Goal: Transaction & Acquisition: Purchase product/service

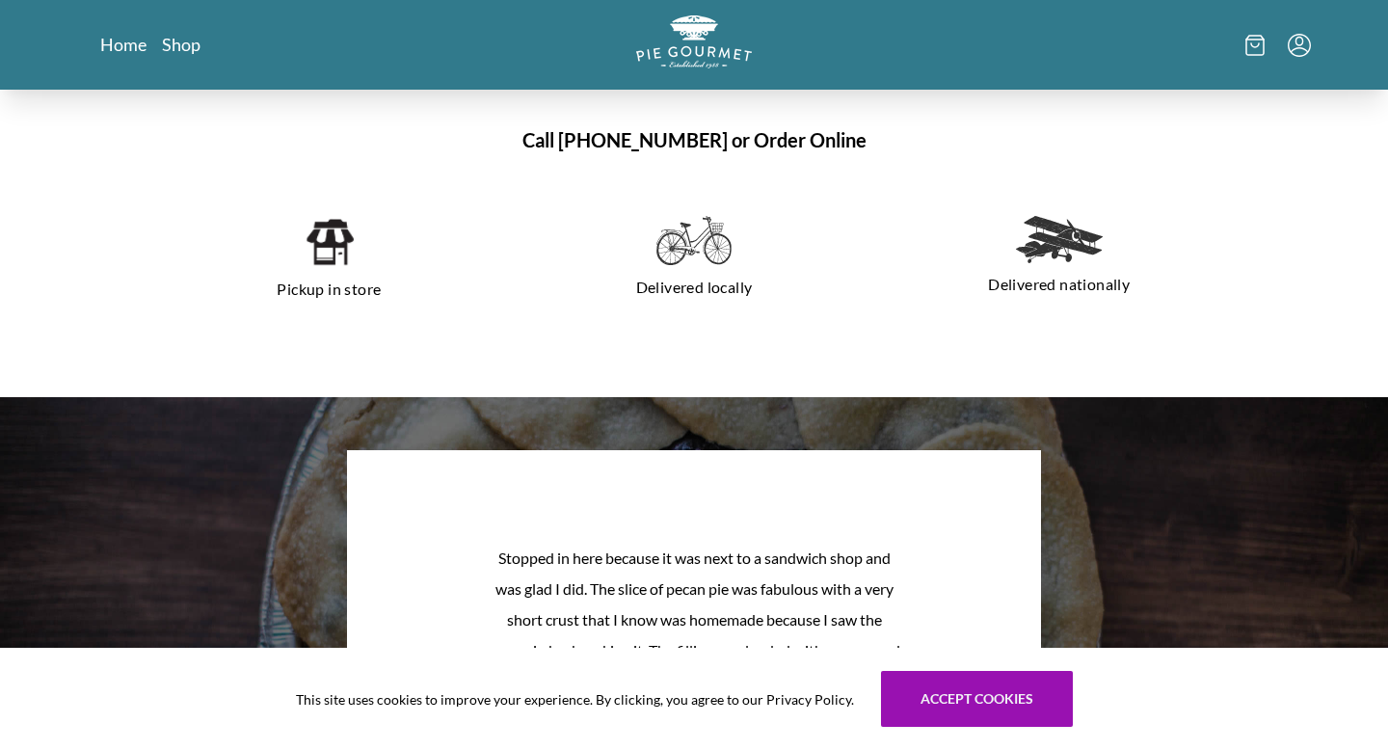
scroll to position [1349, 0]
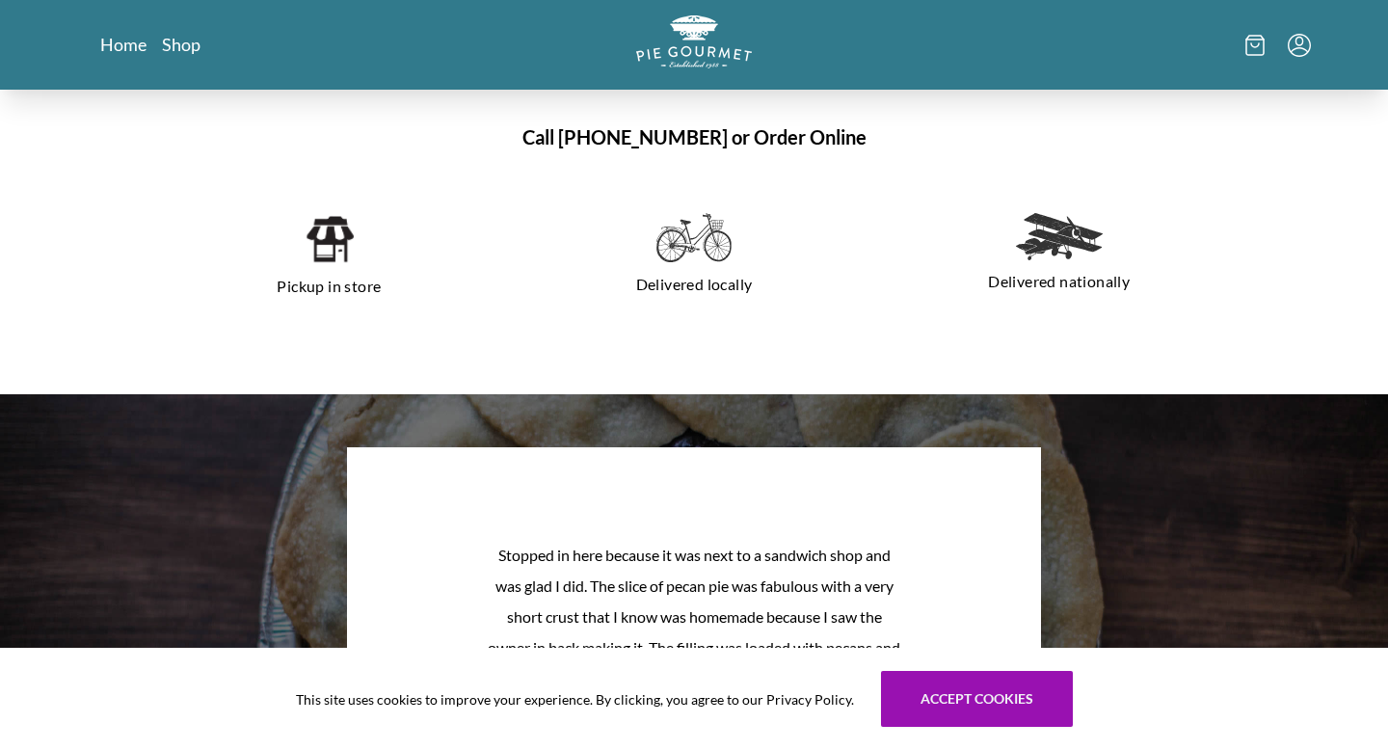
click at [302, 248] on div "Pickup in store" at bounding box center [329, 258] width 350 height 120
click at [337, 247] on img at bounding box center [329, 239] width 49 height 52
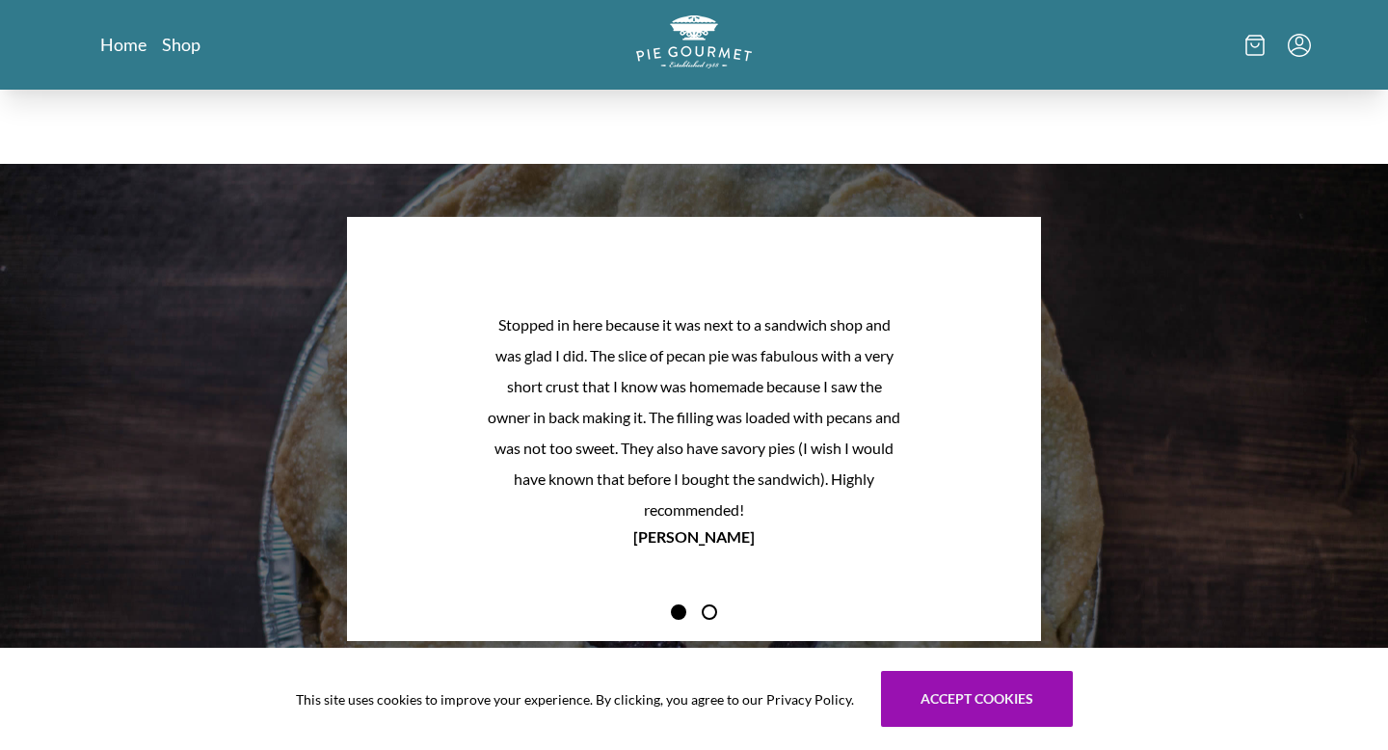
scroll to position [1581, 0]
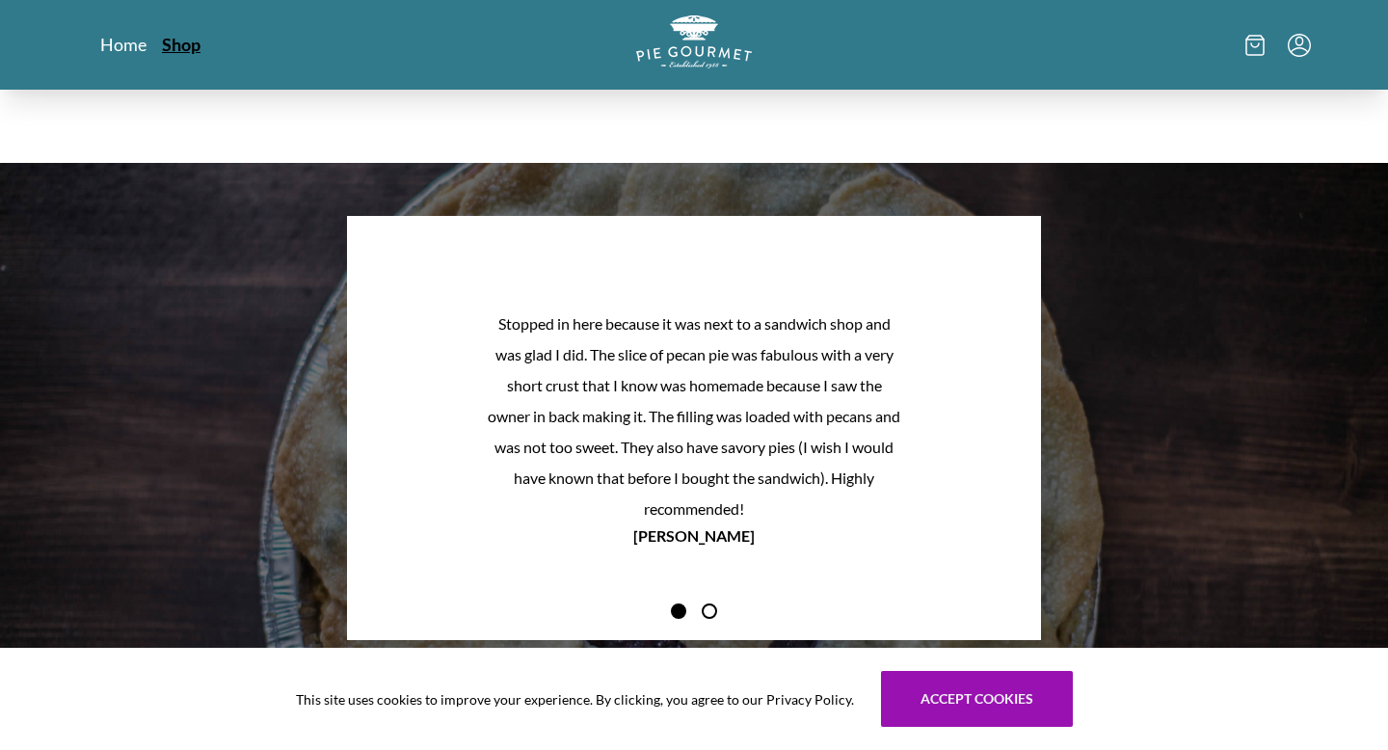
click at [177, 52] on link "Shop" at bounding box center [181, 44] width 39 height 23
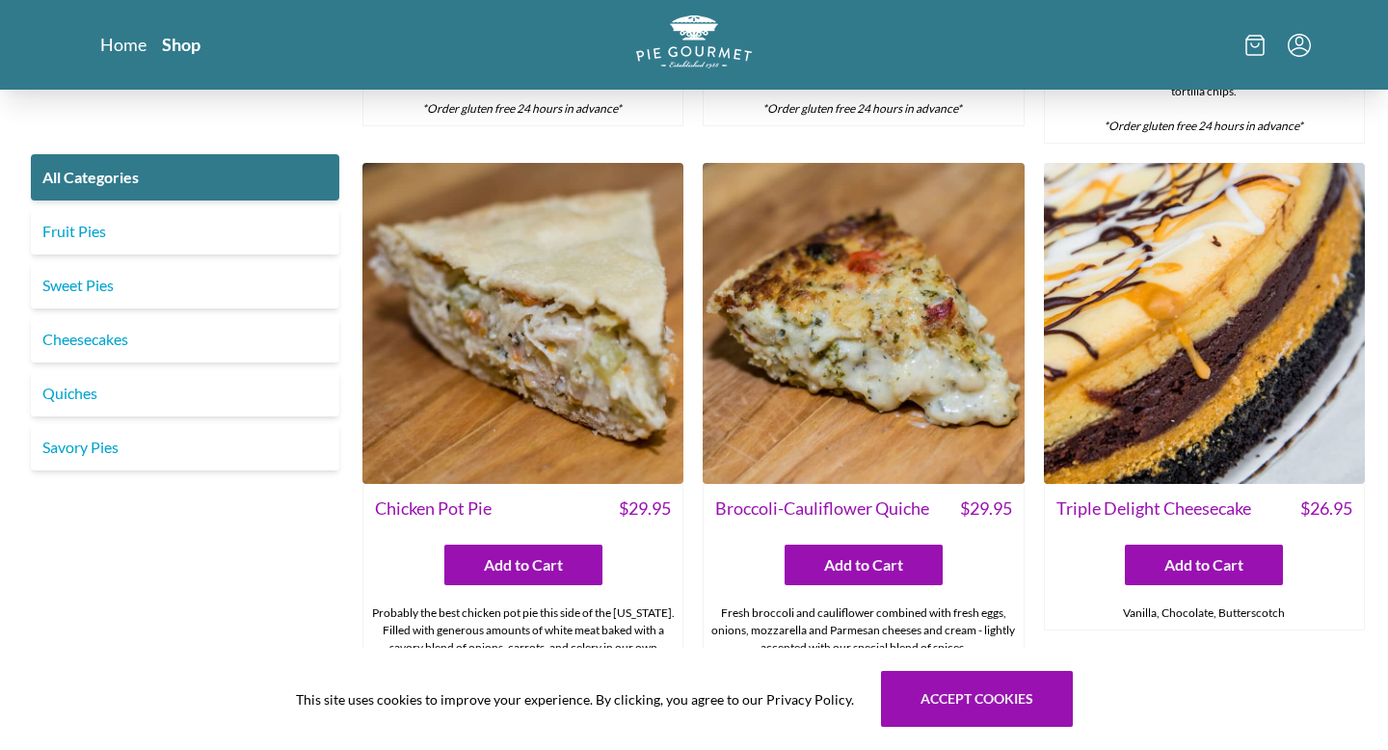
scroll to position [2698, 0]
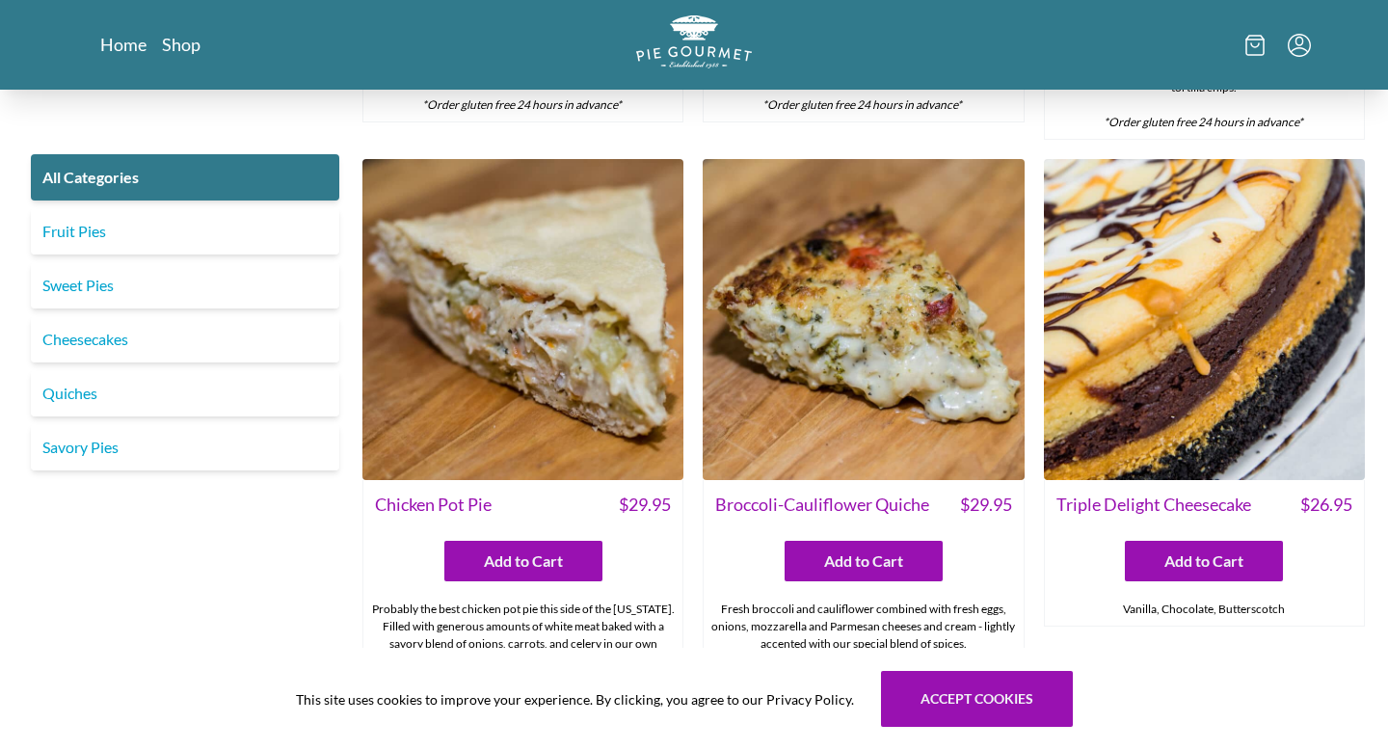
click at [546, 329] on img at bounding box center [522, 319] width 321 height 321
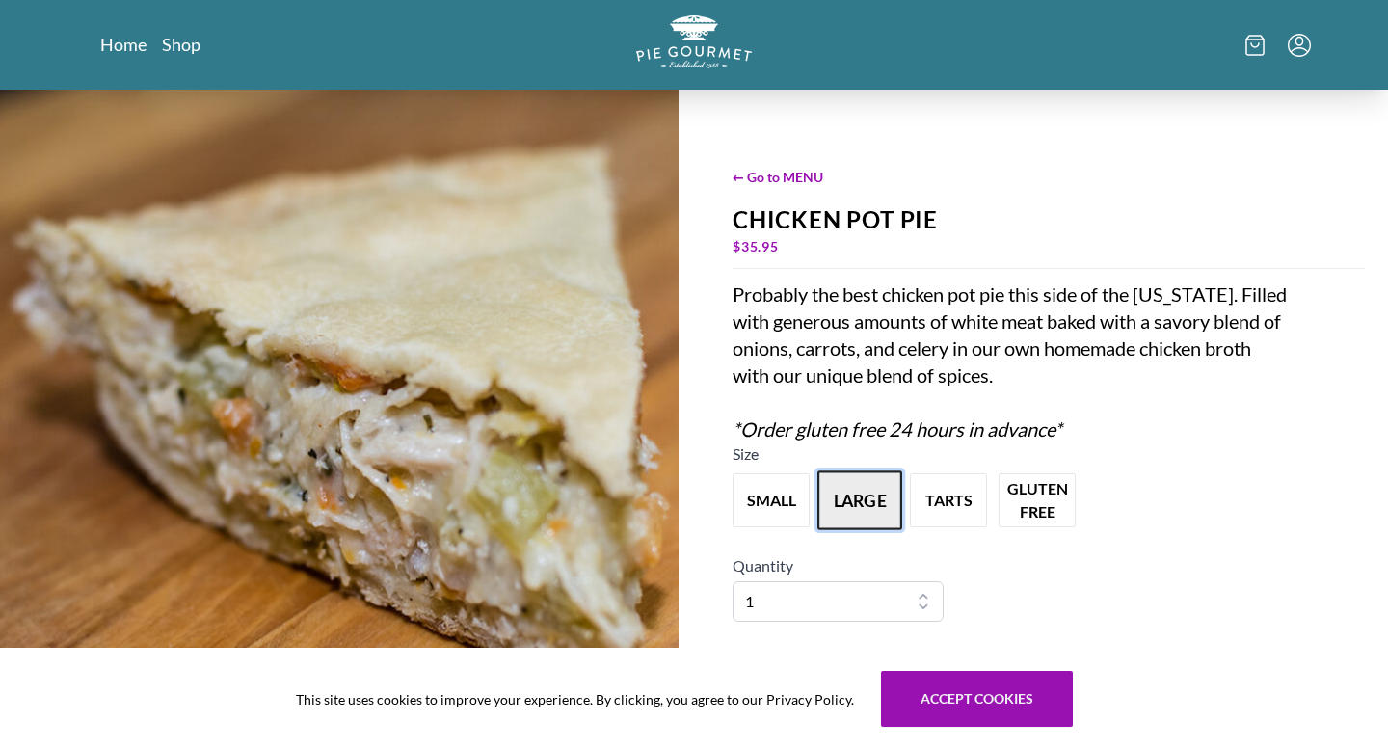
click at [850, 501] on button "large" at bounding box center [859, 500] width 85 height 60
click at [962, 506] on button "tarts" at bounding box center [948, 500] width 85 height 60
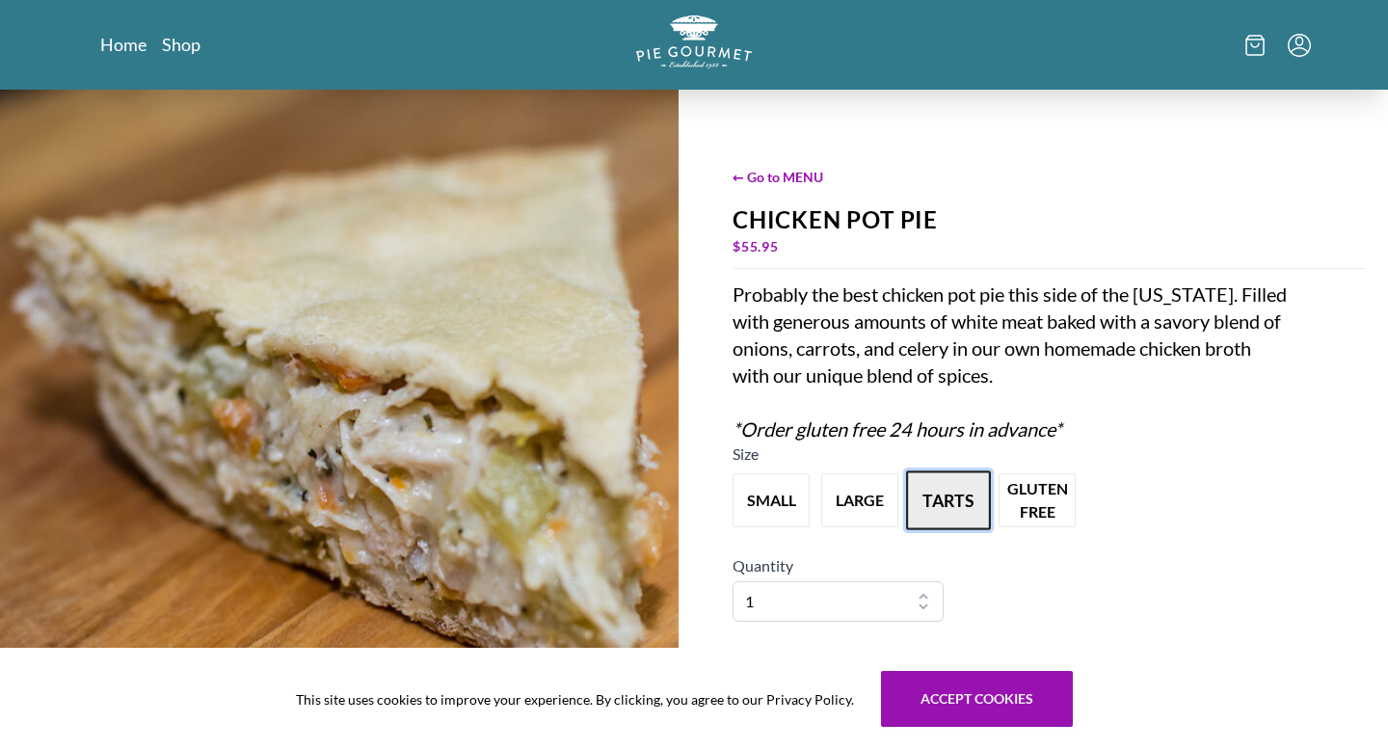
click at [962, 506] on button "tarts" at bounding box center [948, 500] width 85 height 60
click at [876, 500] on button "large" at bounding box center [859, 500] width 85 height 60
